Goal: Information Seeking & Learning: Learn about a topic

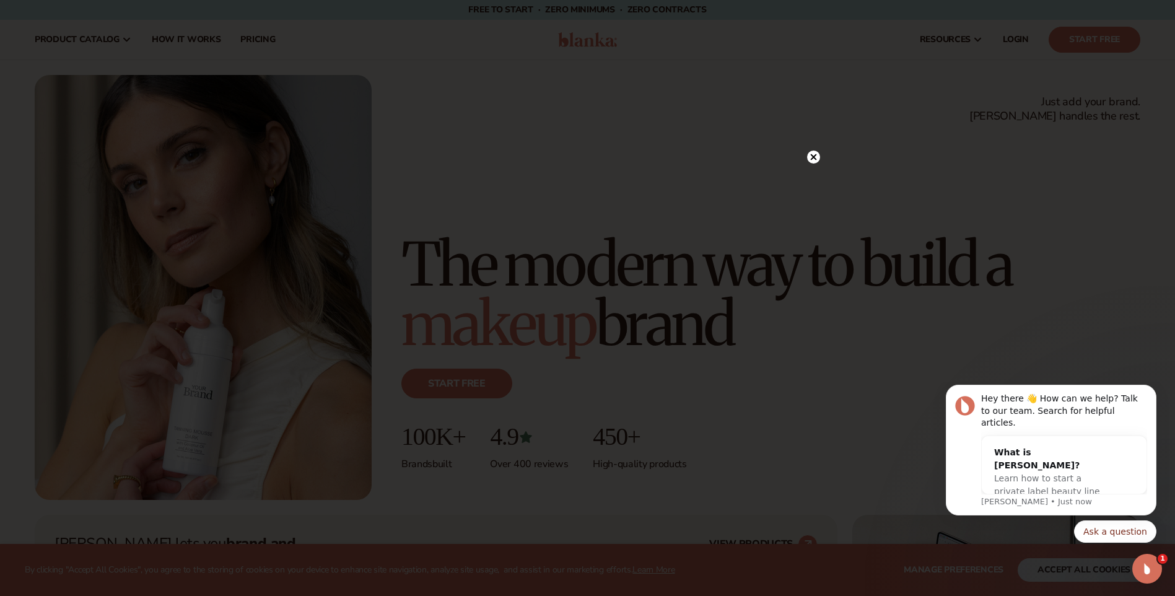
click at [812, 157] on icon at bounding box center [813, 157] width 6 height 6
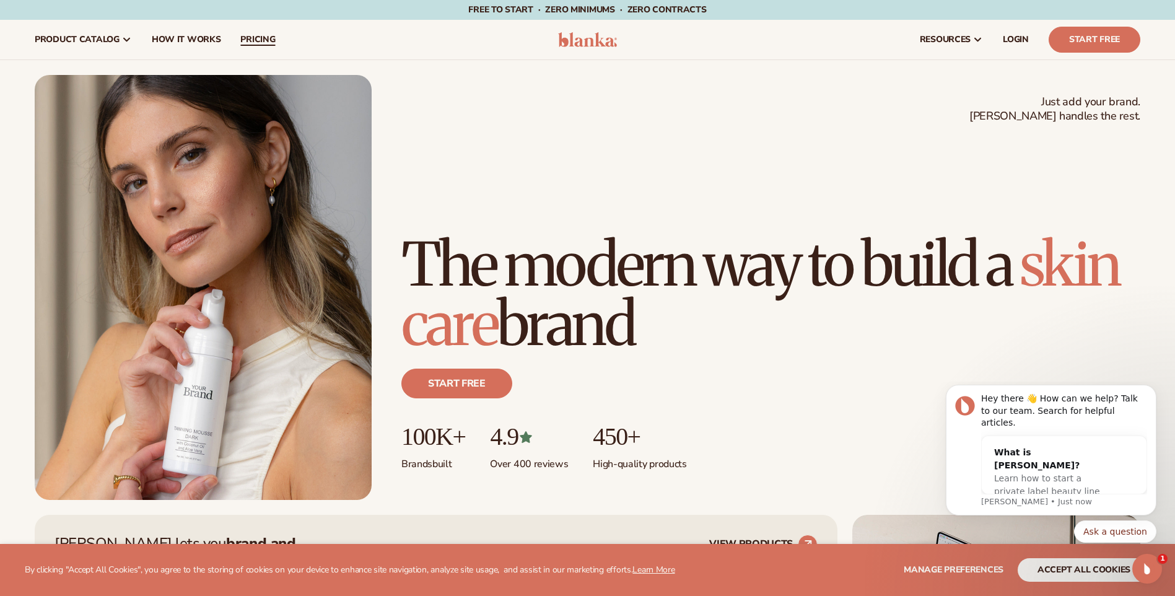
click at [266, 41] on span "pricing" at bounding box center [257, 40] width 35 height 10
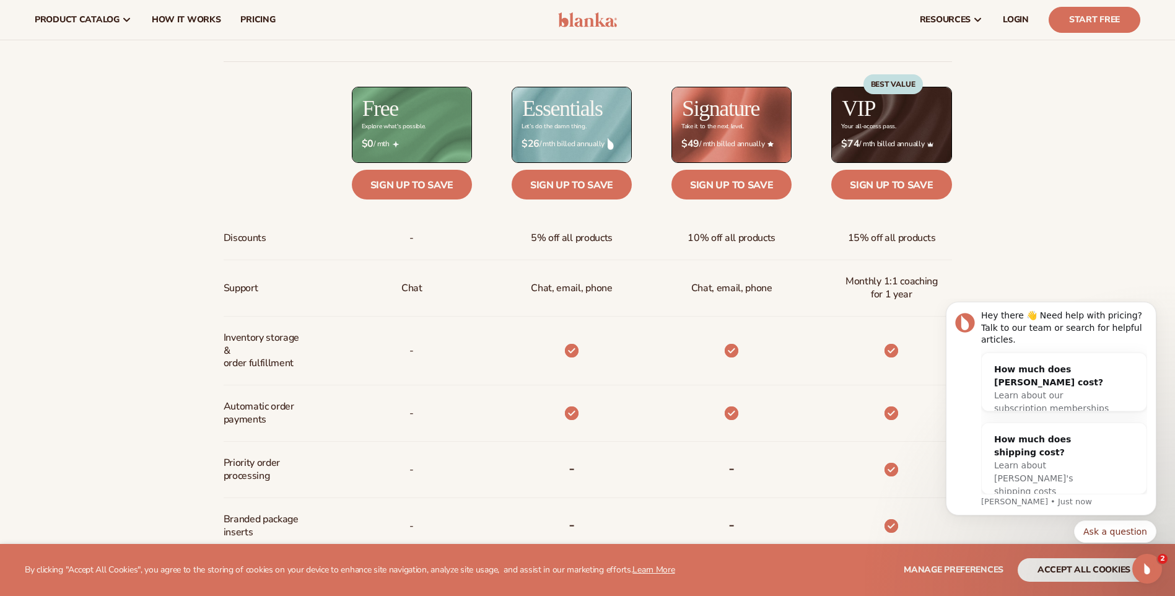
scroll to position [495, 0]
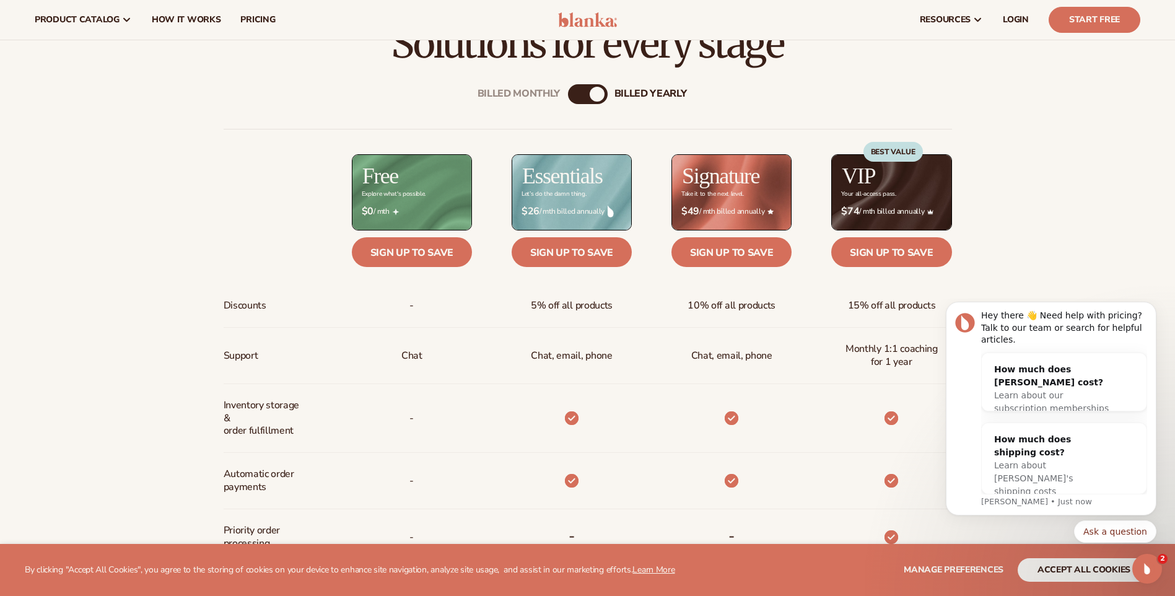
drag, startPoint x: 587, startPoint y: 100, endPoint x: 568, endPoint y: 133, distance: 38.0
click at [586, 100] on div "Billed Monthly billed Yearly" at bounding box center [588, 94] width 40 height 20
drag, startPoint x: 597, startPoint y: 95, endPoint x: 587, endPoint y: 112, distance: 19.4
click at [596, 97] on div "billed Yearly" at bounding box center [597, 94] width 15 height 15
click at [561, 102] on div "Billed Monthly billed Yearly Billed Monthly billed Yearly Discounts Support Inv…" at bounding box center [588, 481] width 798 height 834
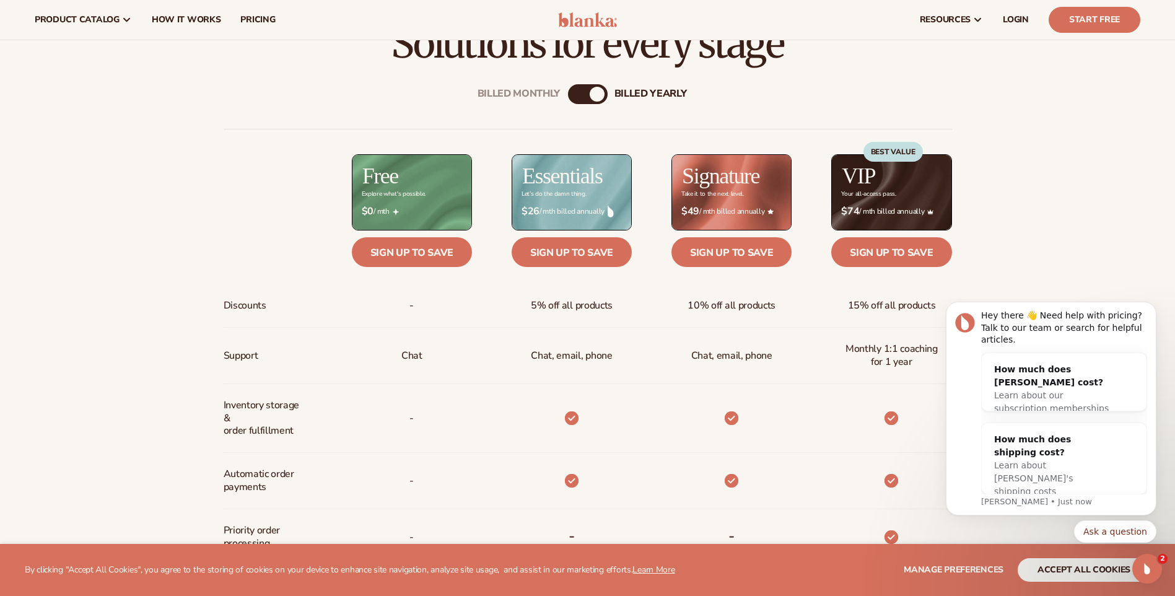
click at [575, 91] on div "Billed Monthly" at bounding box center [575, 94] width 15 height 15
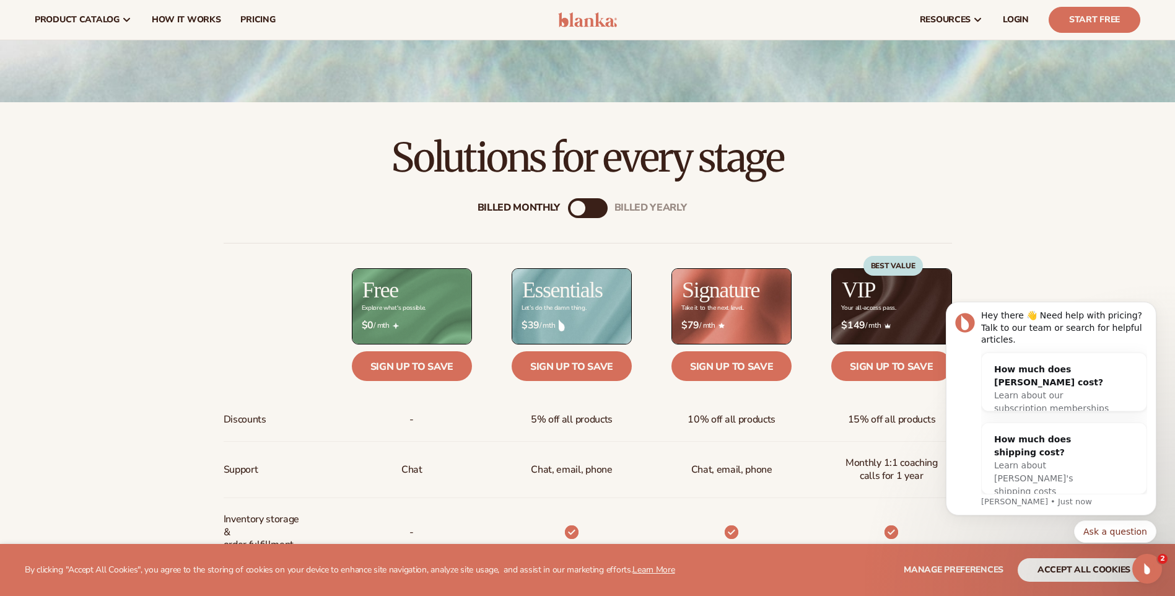
scroll to position [248, 0]
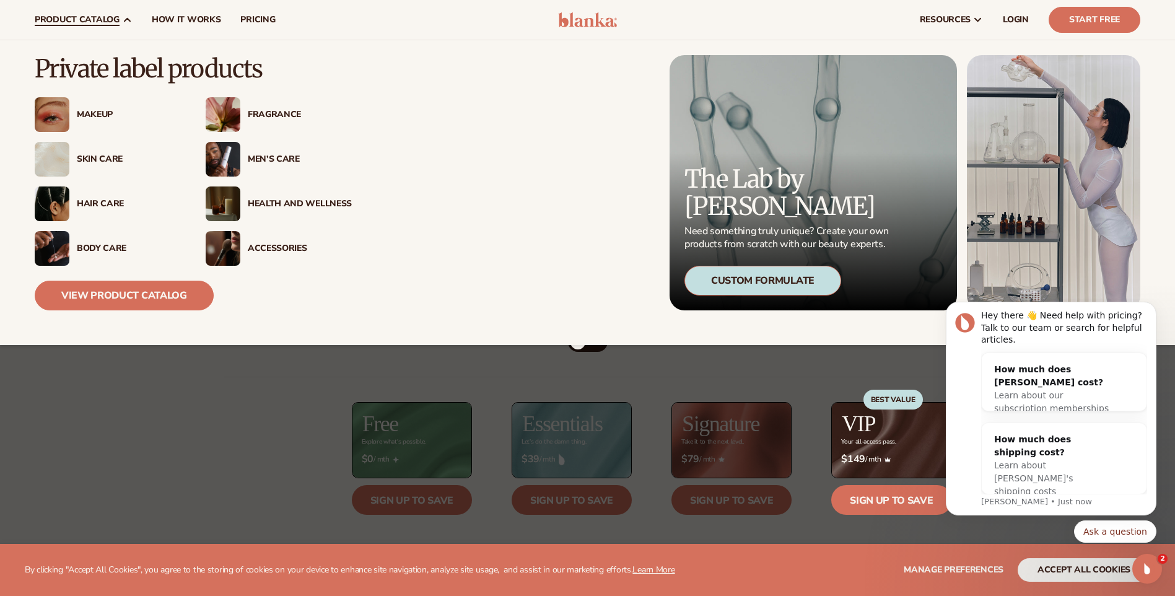
click at [94, 201] on div "Hair Care" at bounding box center [129, 204] width 104 height 11
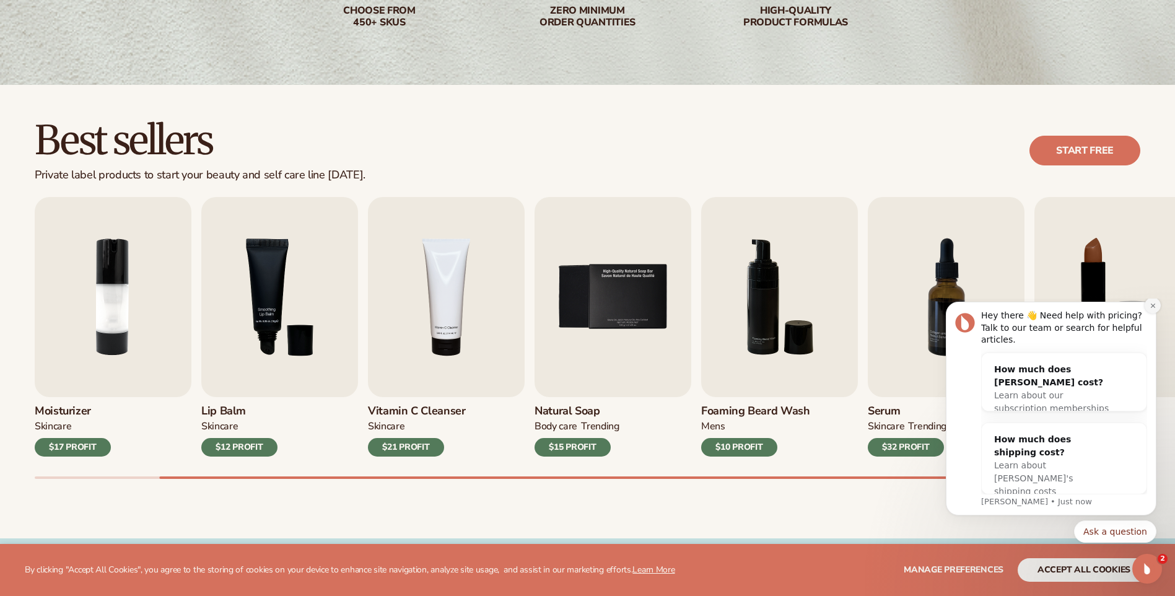
click at [1151, 309] on icon "Dismiss notification" at bounding box center [1152, 305] width 7 height 7
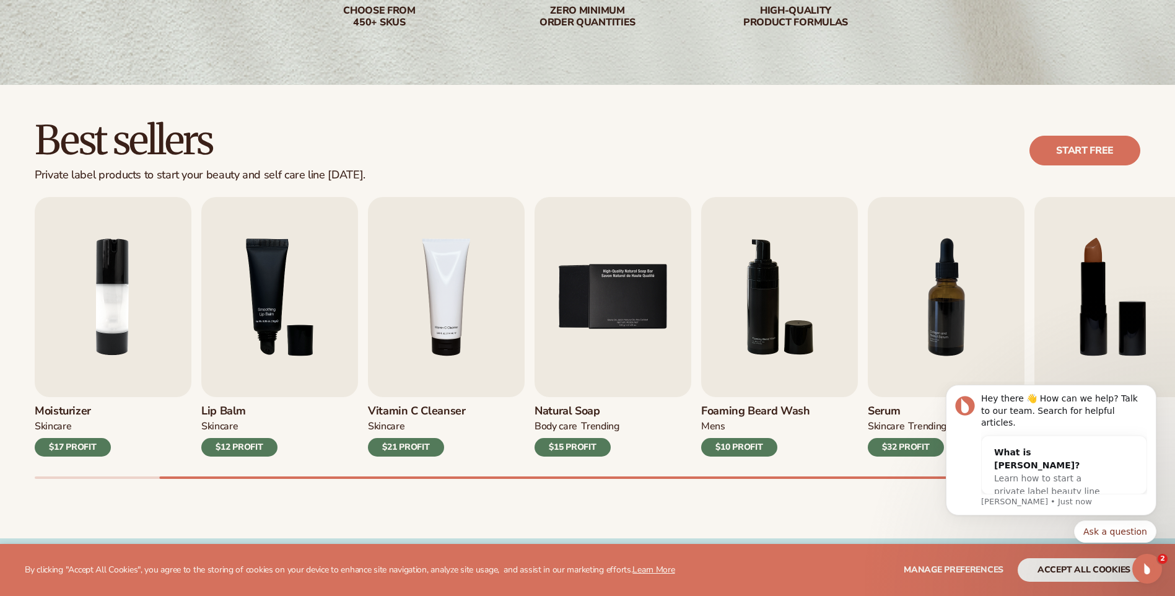
click at [946, 523] on div "Ask a question" at bounding box center [1051, 531] width 211 height 22
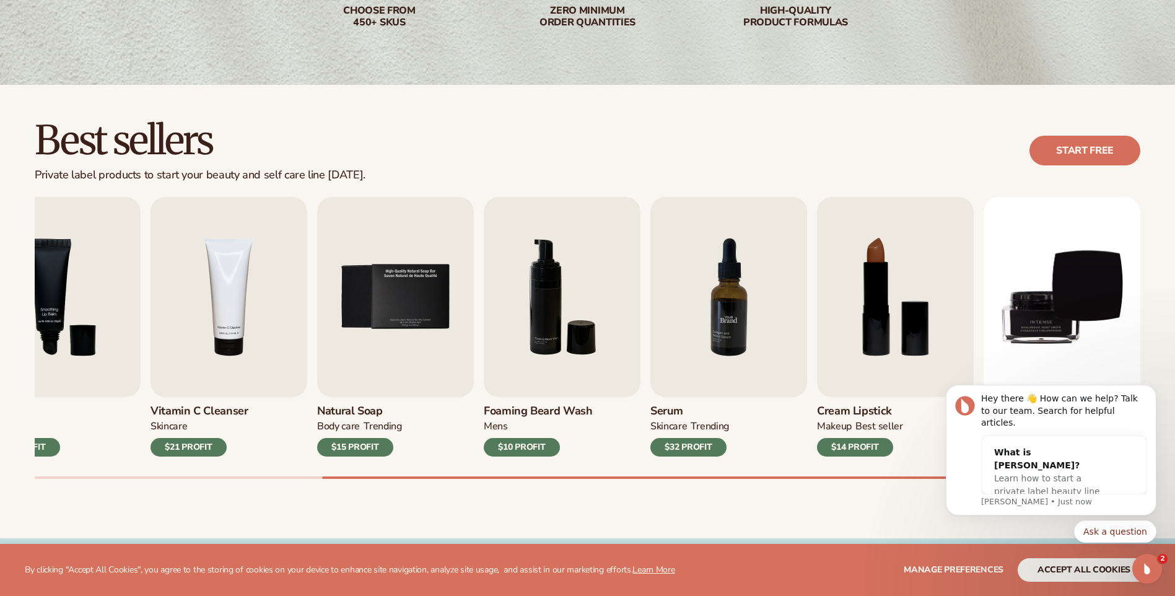
click at [769, 341] on img "7 / 9" at bounding box center [728, 297] width 157 height 200
click at [715, 322] on img "7 / 9" at bounding box center [728, 297] width 157 height 200
click at [741, 357] on img "7 / 9" at bounding box center [728, 297] width 157 height 200
click at [734, 330] on img "7 / 9" at bounding box center [728, 297] width 157 height 200
click at [716, 346] on img "7 / 9" at bounding box center [728, 297] width 157 height 200
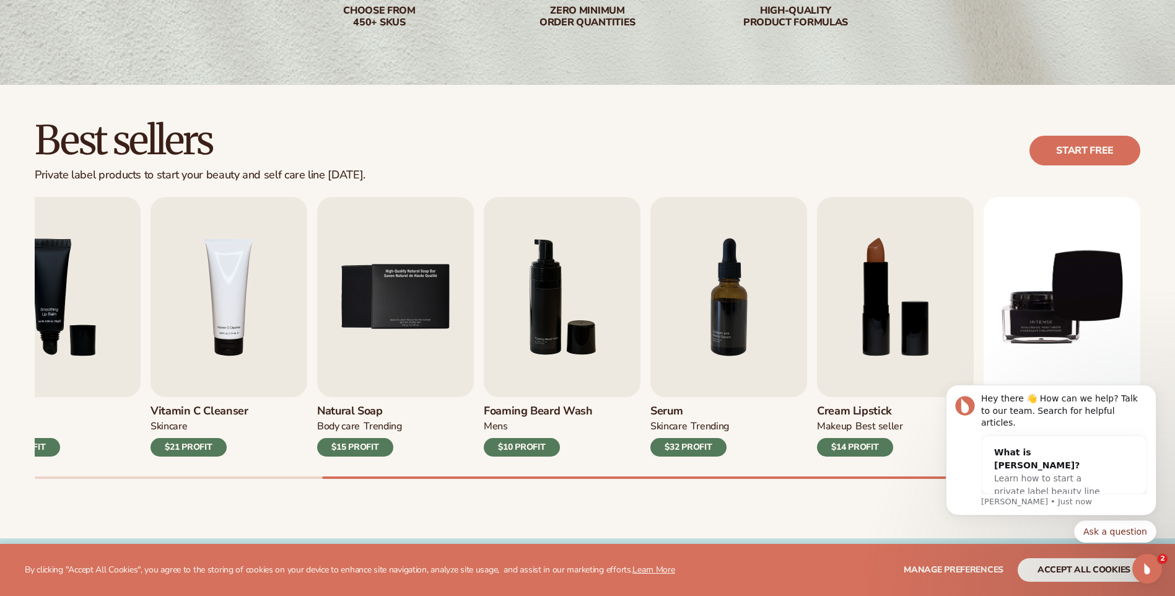
click at [697, 448] on div "$32 PROFIT" at bounding box center [688, 447] width 76 height 19
click at [711, 327] on img "7 / 9" at bounding box center [728, 297] width 157 height 200
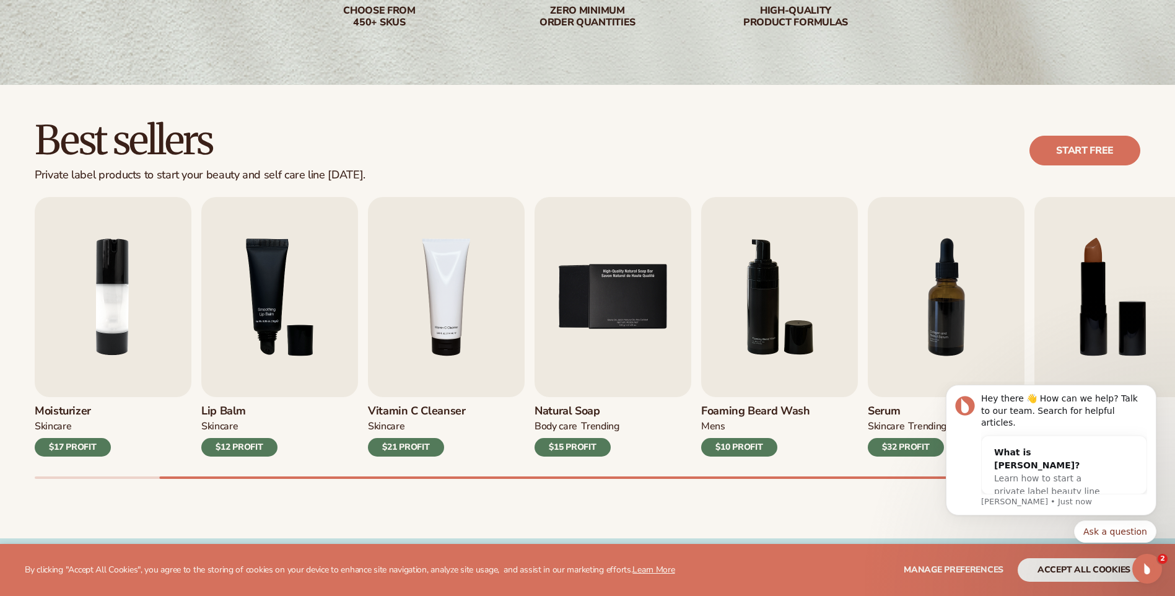
click at [1060, 571] on body "Hey there 👋 How can we help? Talk to our team. Search for helpful articles. Wha…" at bounding box center [1051, 485] width 238 height 198
click at [1074, 568] on body "Hey there 👋 How can we help? Talk to our team. Search for helpful articles. Wha…" at bounding box center [1051, 485] width 238 height 198
drag, startPoint x: 1073, startPoint y: 570, endPoint x: 1052, endPoint y: 565, distance: 20.9
click at [1071, 570] on body "Hey there 👋 How can we help? Talk to our team. Search for helpful articles. Wha…" at bounding box center [1051, 485] width 238 height 198
